Goal: Task Accomplishment & Management: Manage account settings

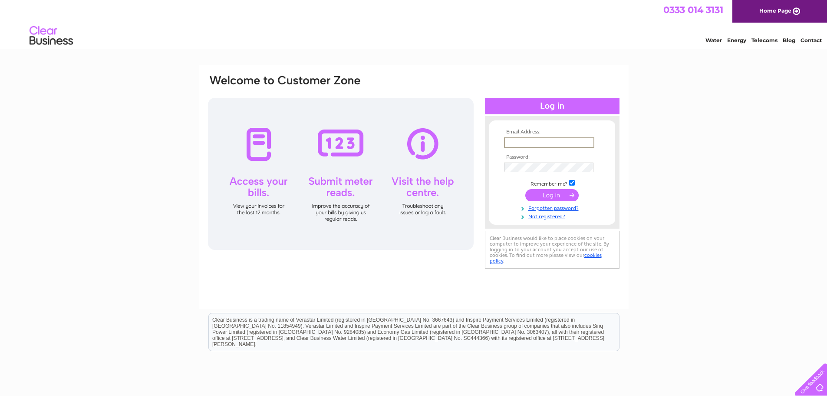
click at [533, 145] on input "text" at bounding box center [549, 142] width 90 height 10
paste input "accounts@borderconcrete.co.uk"
click at [533, 166] on tbody "Email Address: accounts@borderconcrete.co.uk Password: Remember me?" at bounding box center [552, 174] width 101 height 91
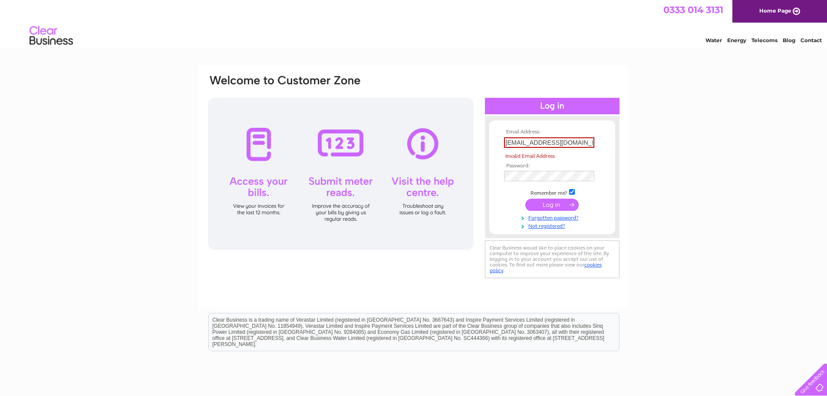
click at [552, 207] on input "submit" at bounding box center [551, 204] width 53 height 12
click at [543, 133] on th "Email Address:" at bounding box center [552, 132] width 101 height 6
click at [509, 144] on input "accounts@borderconcrete.co.uk" at bounding box center [549, 142] width 90 height 10
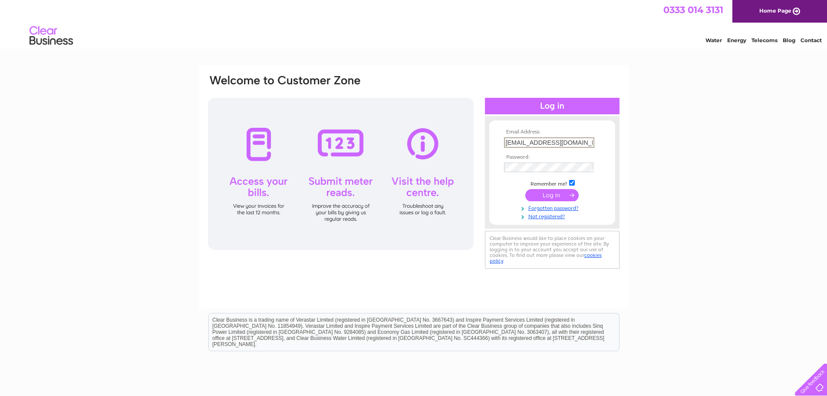
type input "accounts@borderconcrete.co.uk"
click at [561, 194] on input "submit" at bounding box center [551, 194] width 53 height 12
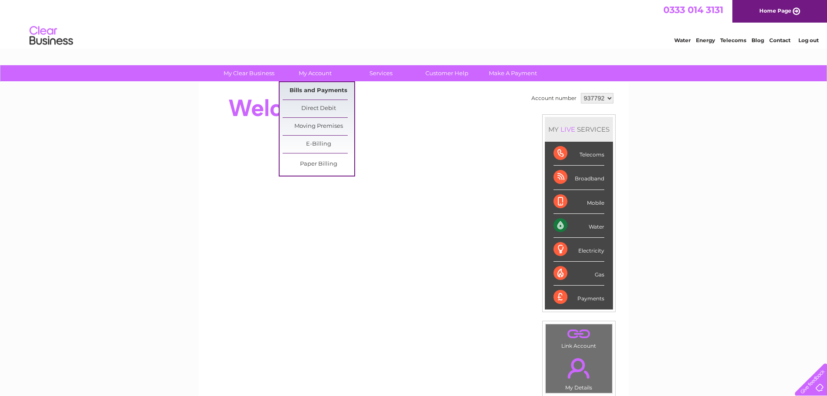
click at [317, 90] on link "Bills and Payments" at bounding box center [319, 90] width 72 height 17
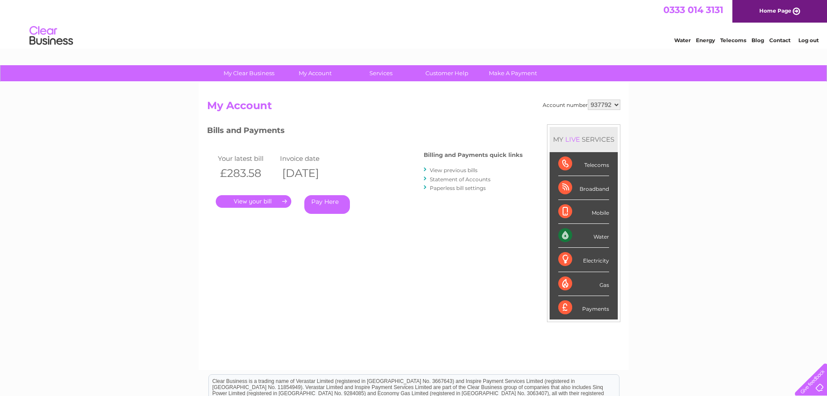
click at [259, 199] on link "." at bounding box center [254, 201] width 76 height 13
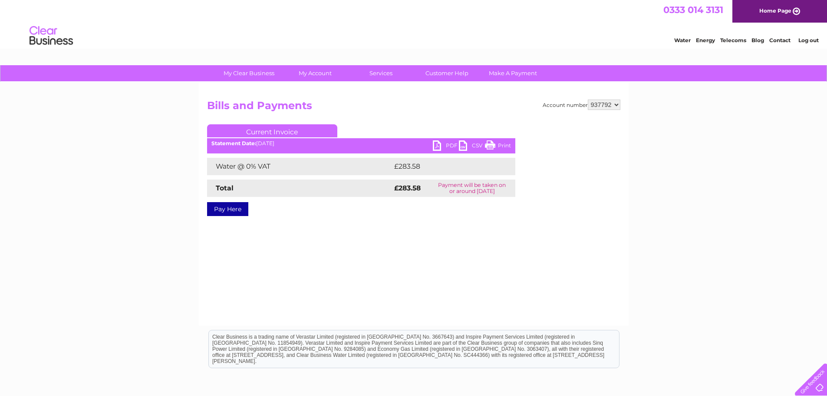
click at [442, 144] on link "PDF" at bounding box center [446, 146] width 26 height 13
